Goal: Information Seeking & Learning: Learn about a topic

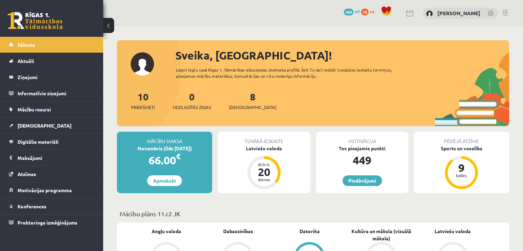
scroll to position [206, 0]
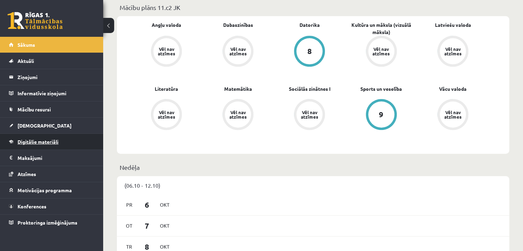
click at [69, 141] on link "Digitālie materiāli" at bounding box center [52, 142] width 86 height 16
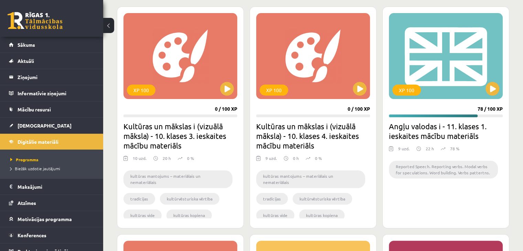
scroll to position [137, 0]
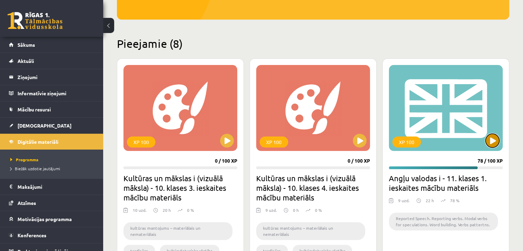
click at [498, 141] on button at bounding box center [492, 141] width 14 height 14
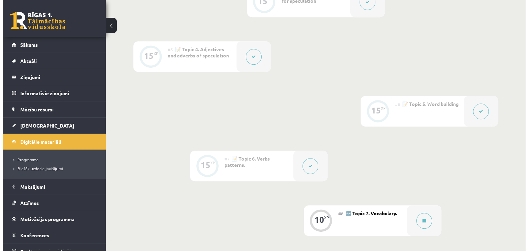
scroll to position [447, 0]
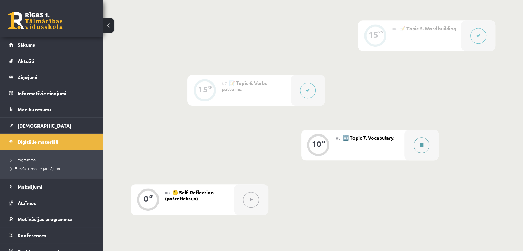
click at [422, 147] on icon at bounding box center [421, 145] width 3 height 4
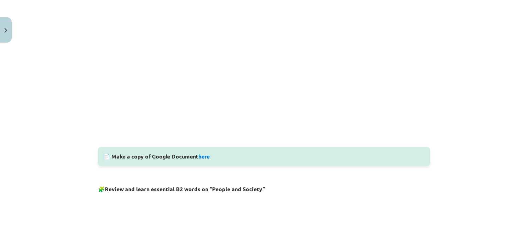
scroll to position [241, 0]
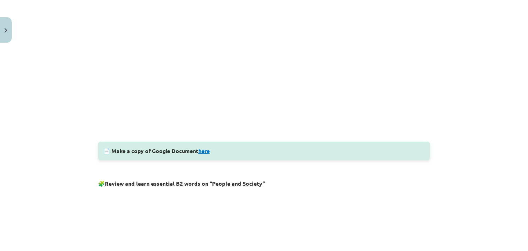
click at [203, 149] on link "here" at bounding box center [203, 150] width 11 height 7
